Goal: Task Accomplishment & Management: Manage account settings

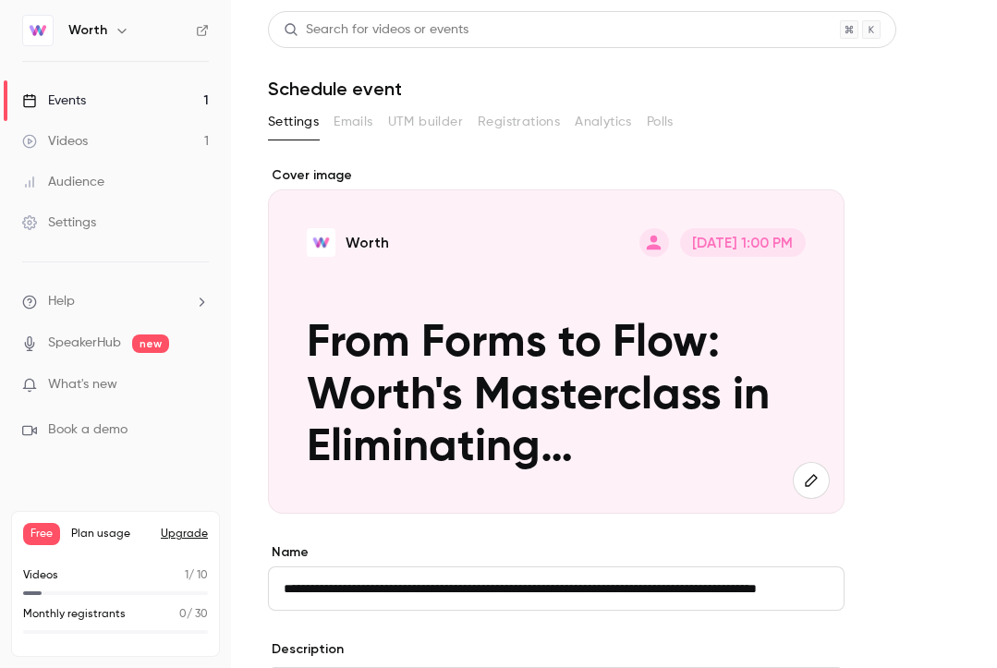
scroll to position [541, 0]
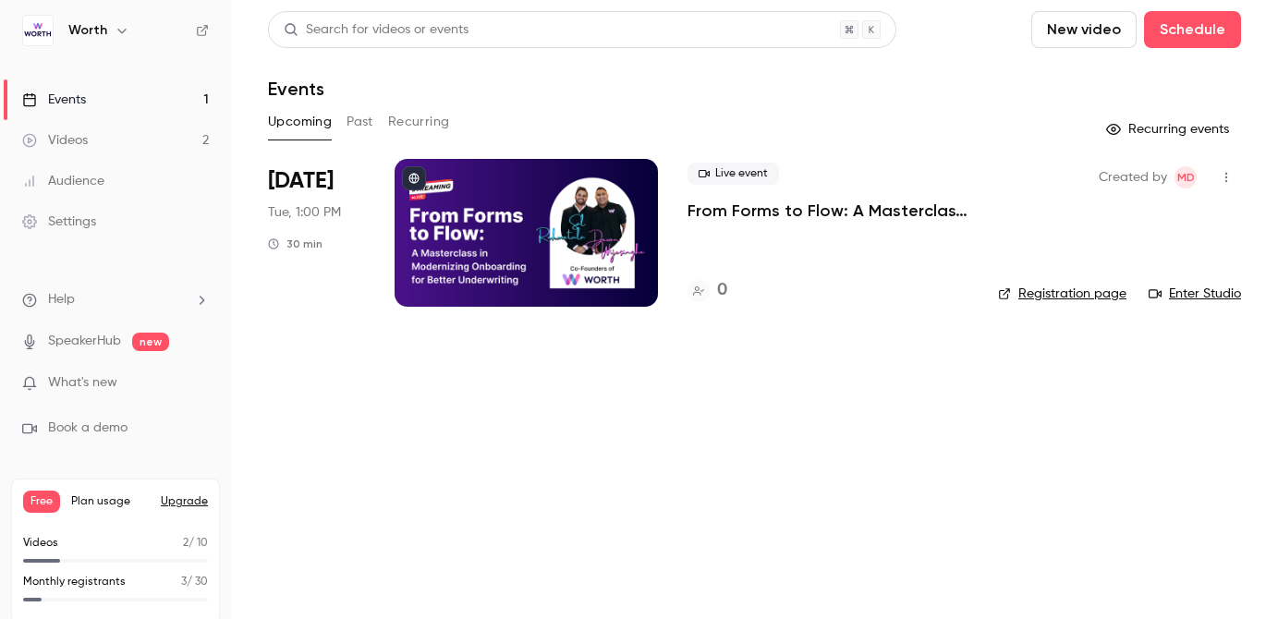
click at [1057, 298] on link "Registration page" at bounding box center [1062, 294] width 128 height 18
click at [540, 251] on div at bounding box center [526, 233] width 263 height 148
click at [1060, 286] on link "Registration page" at bounding box center [1062, 294] width 128 height 18
